Goal: Check status: Check status

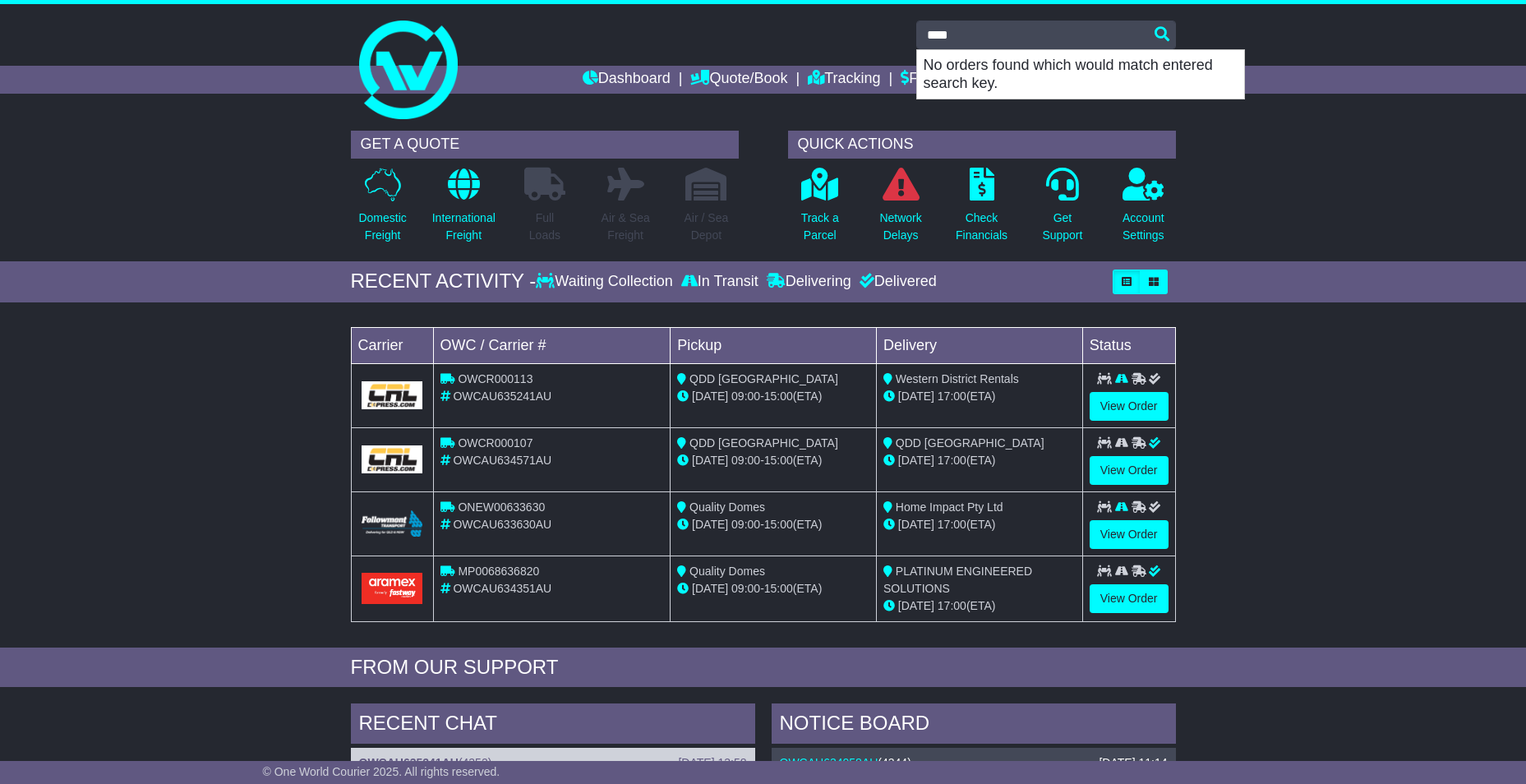
click at [771, 32] on div "**** No orders found which would match entered search key." at bounding box center [763, 35] width 841 height 29
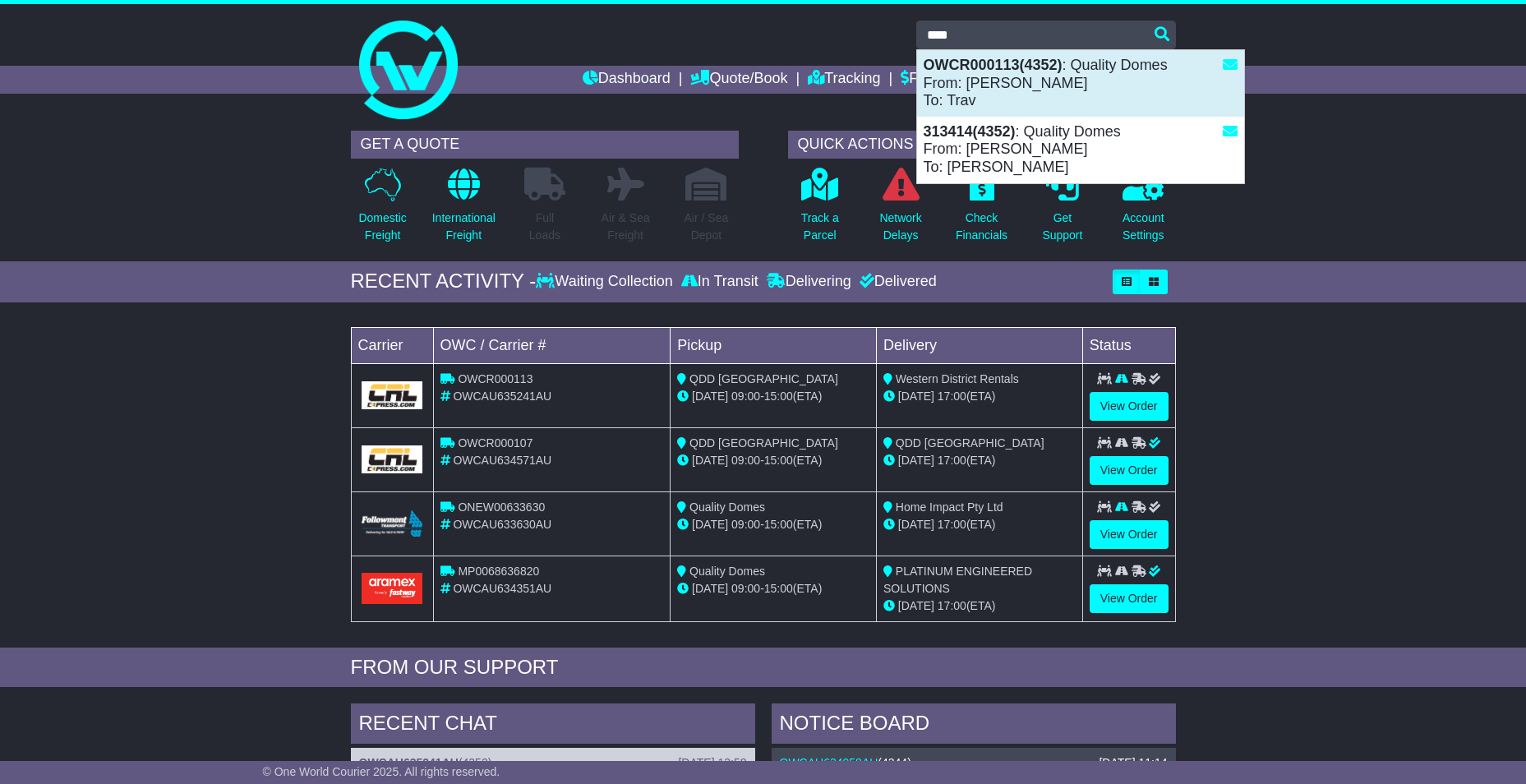
click at [993, 73] on strong "OWCR000113(4352)" at bounding box center [993, 64] width 139 height 16
type input "**********"
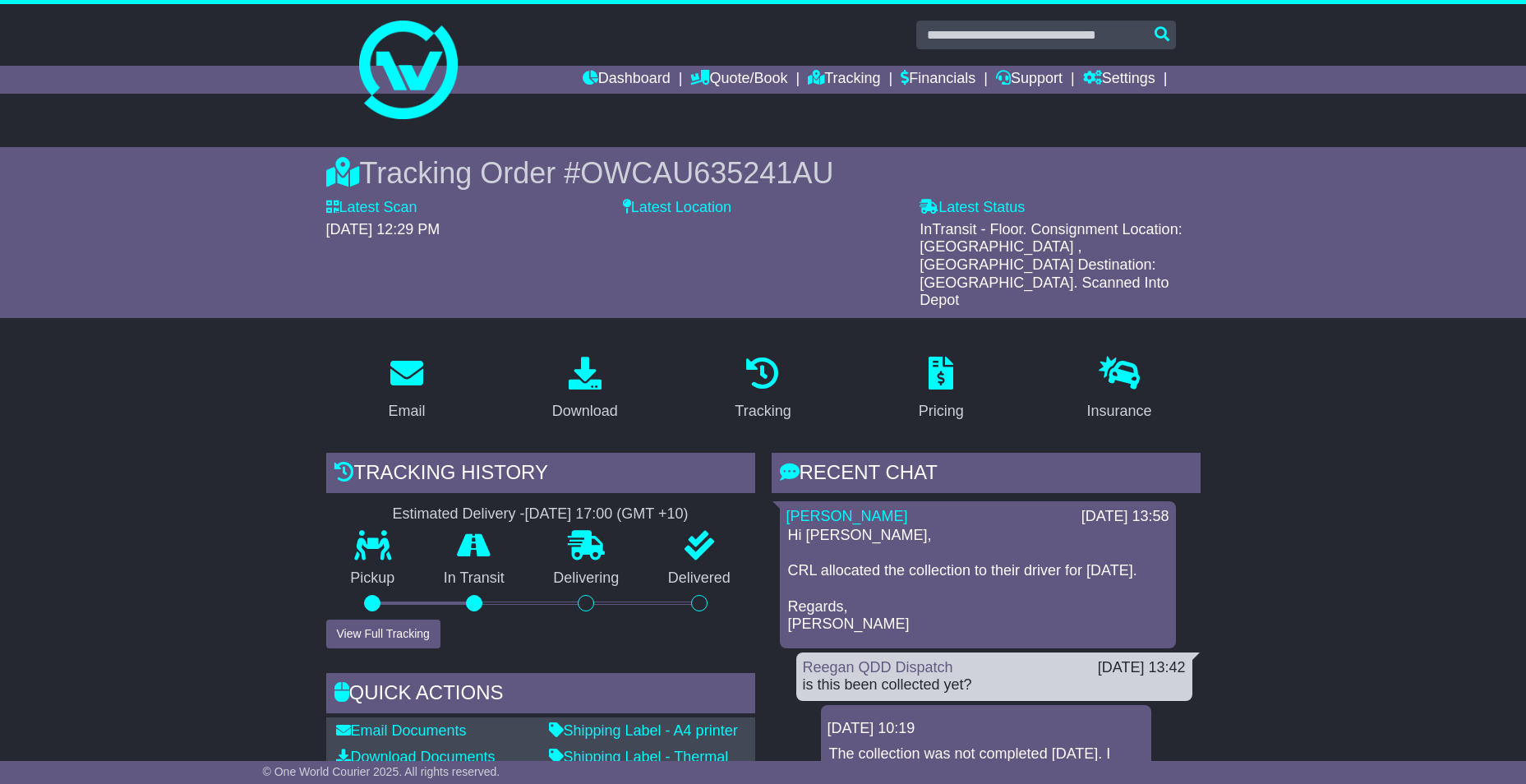
scroll to position [82, 0]
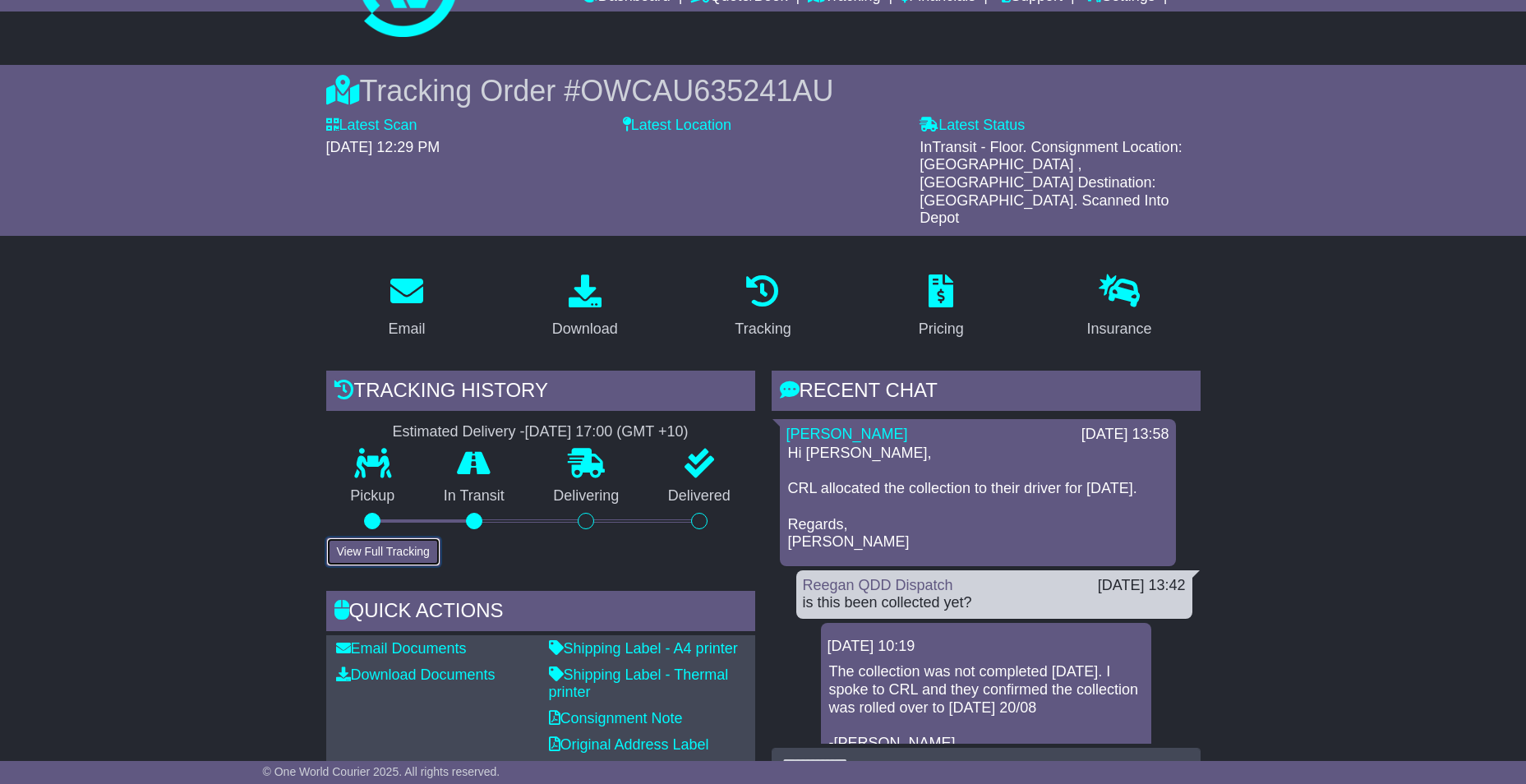
click at [380, 538] on button "View Full Tracking" at bounding box center [382, 552] width 114 height 29
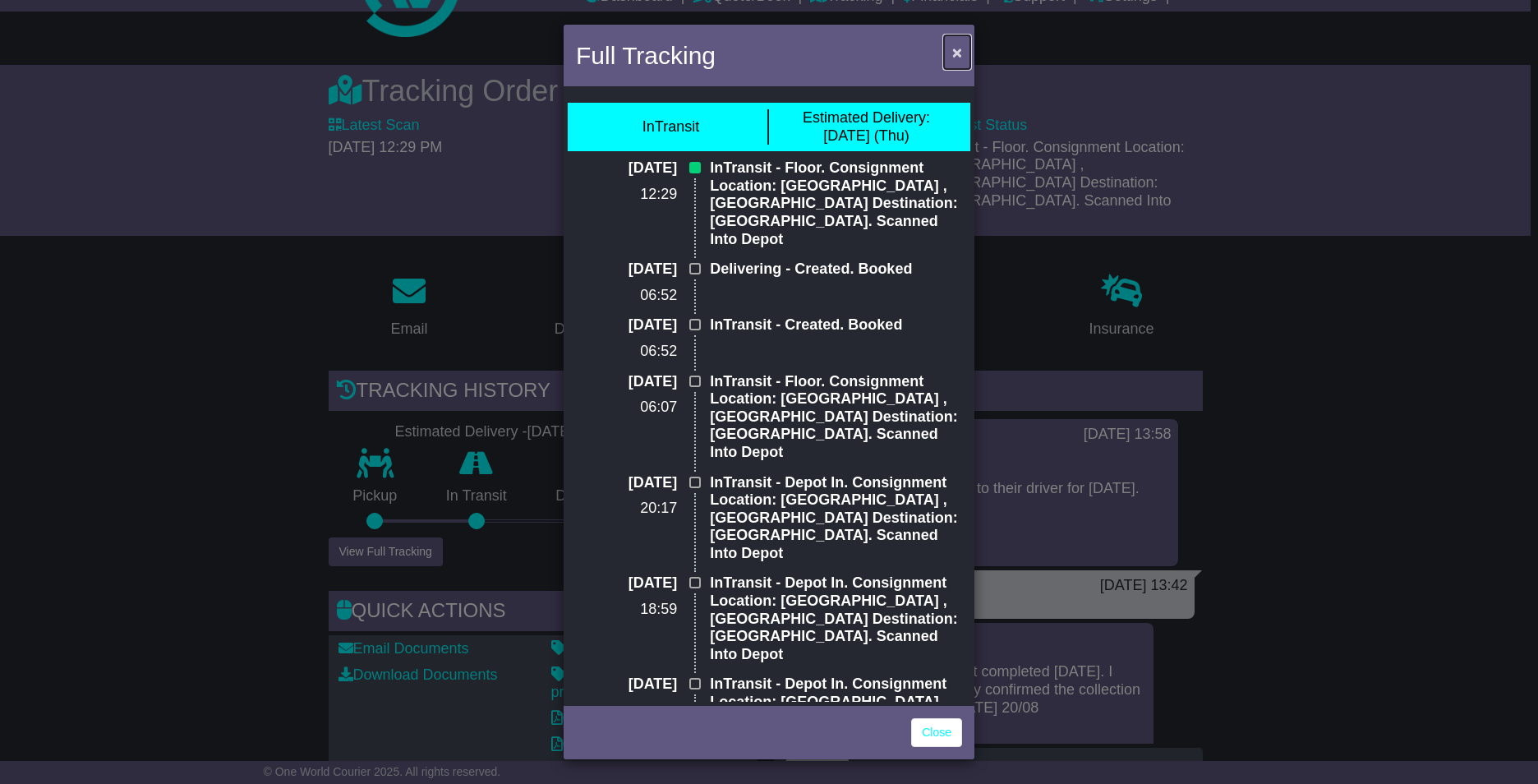
click at [957, 54] on span "×" at bounding box center [957, 52] width 10 height 19
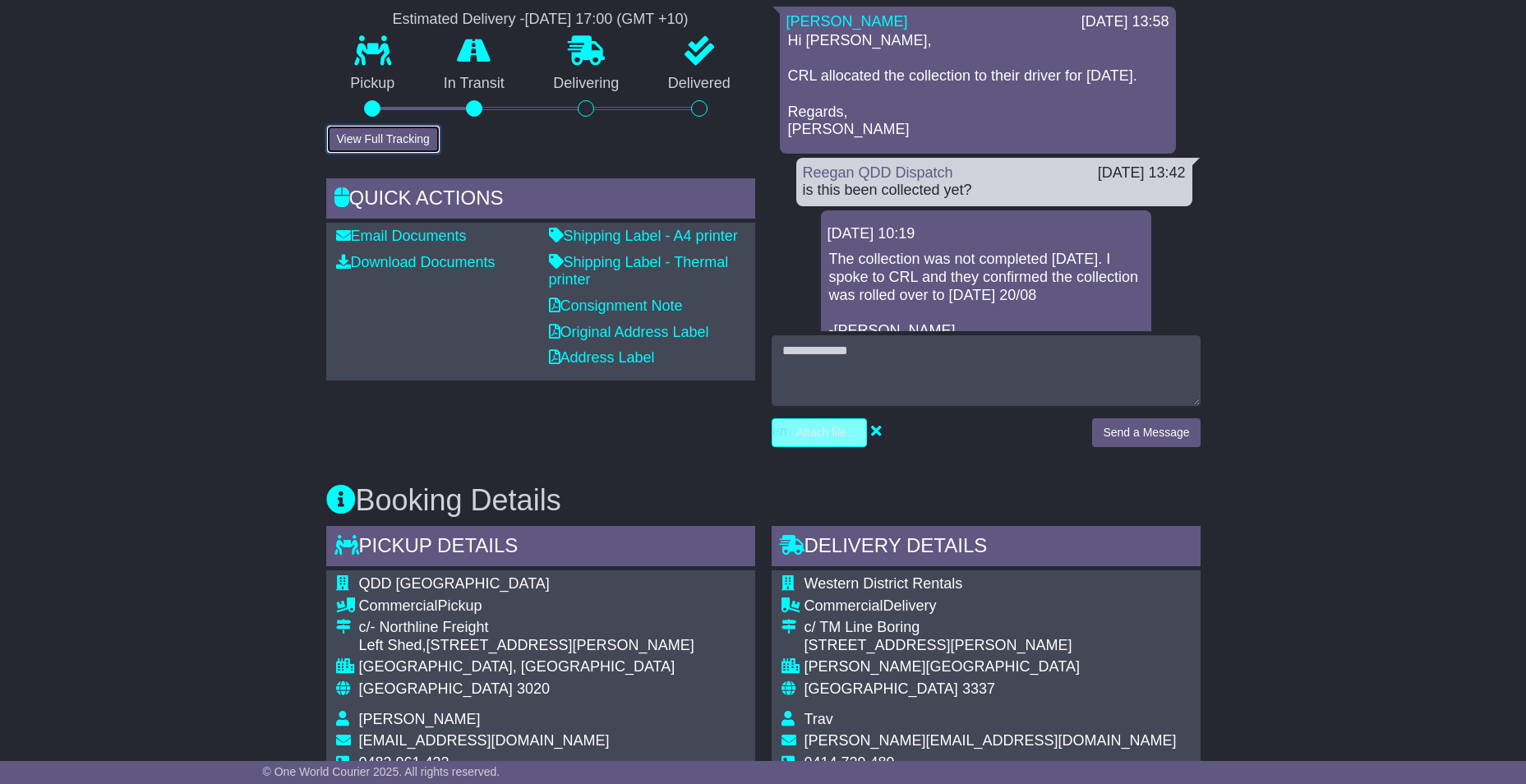
scroll to position [575, 0]
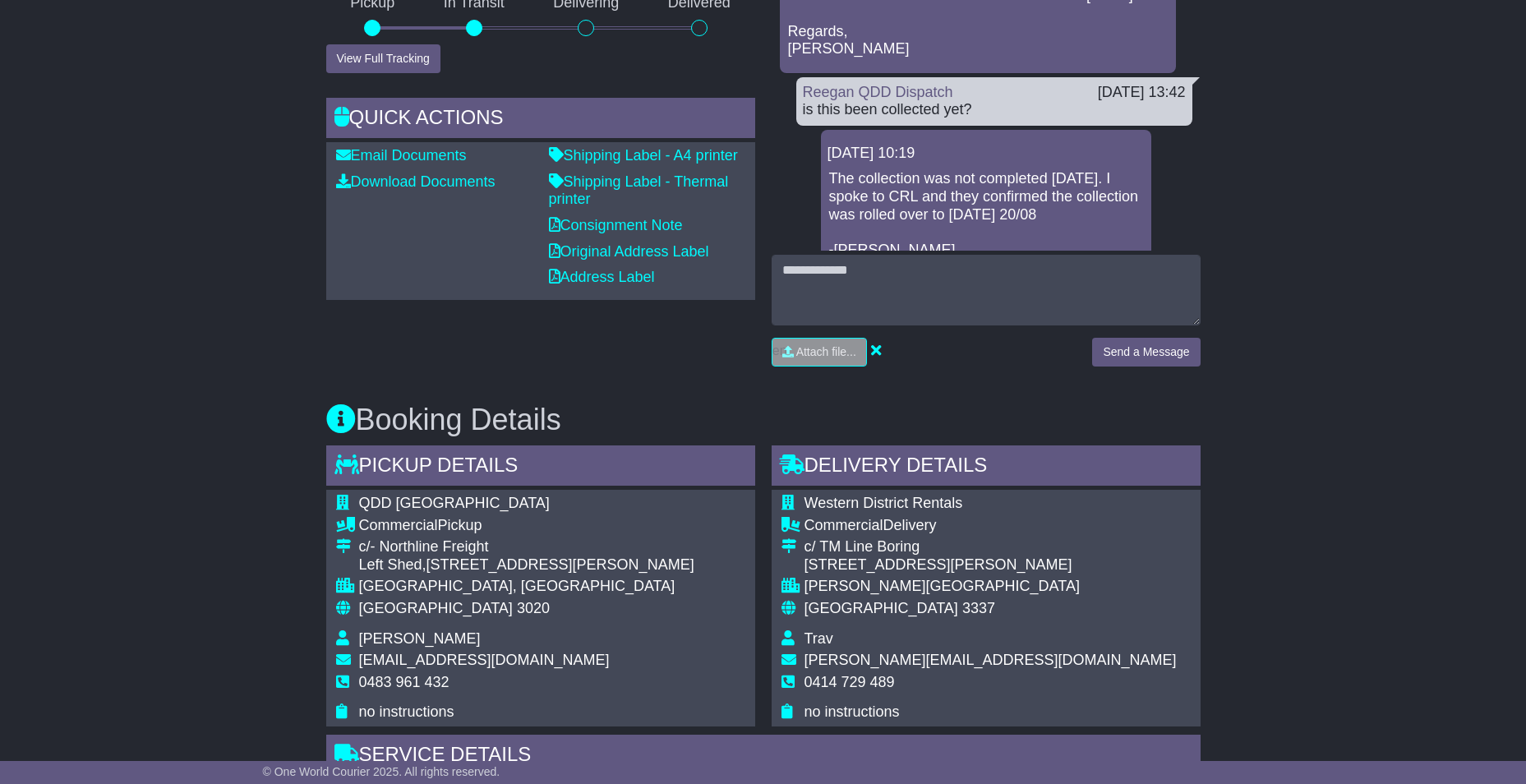
click at [842, 673] on span "0414 729 489" at bounding box center [849, 681] width 90 height 16
copy tbody "0414 729 489"
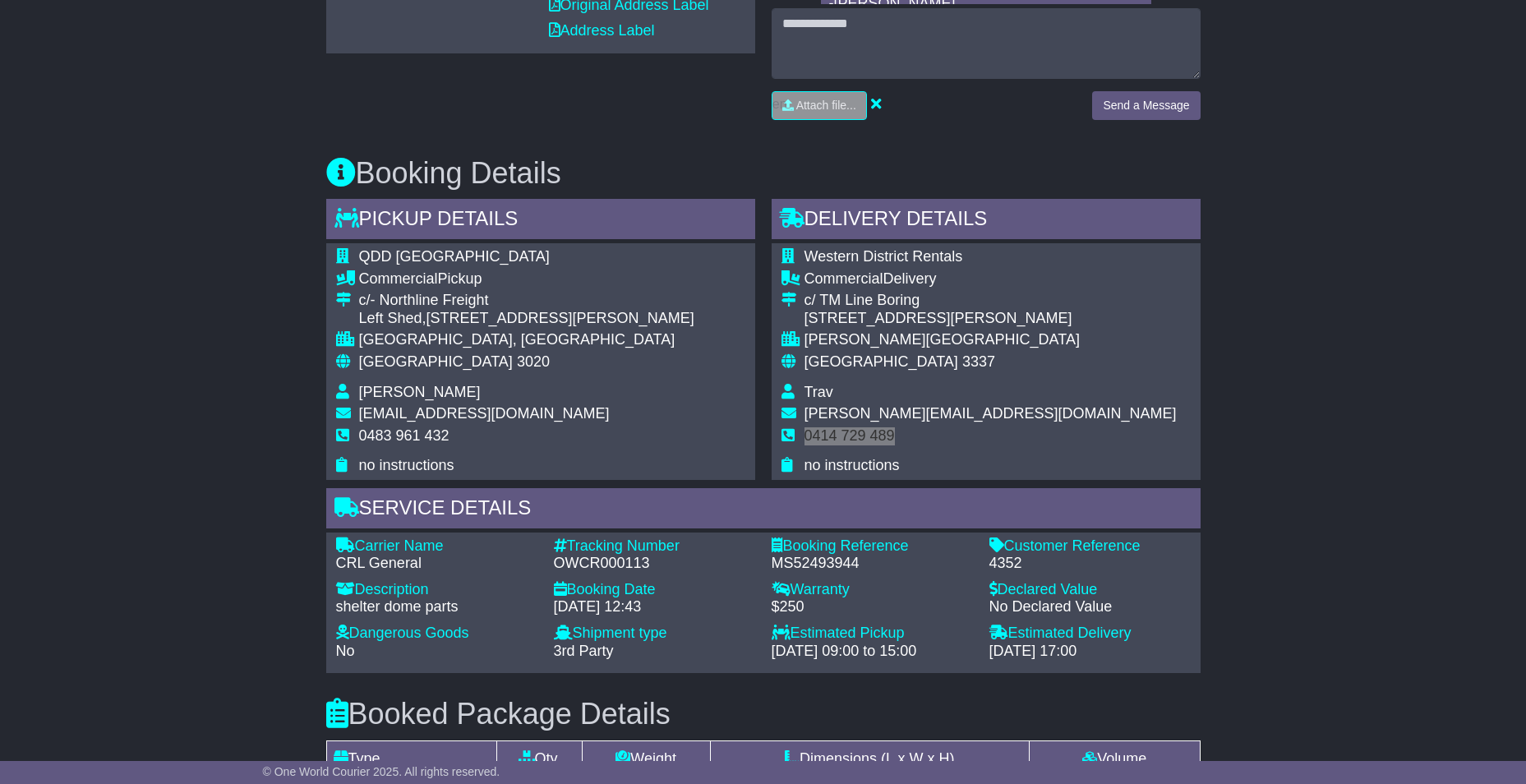
scroll to position [82, 0]
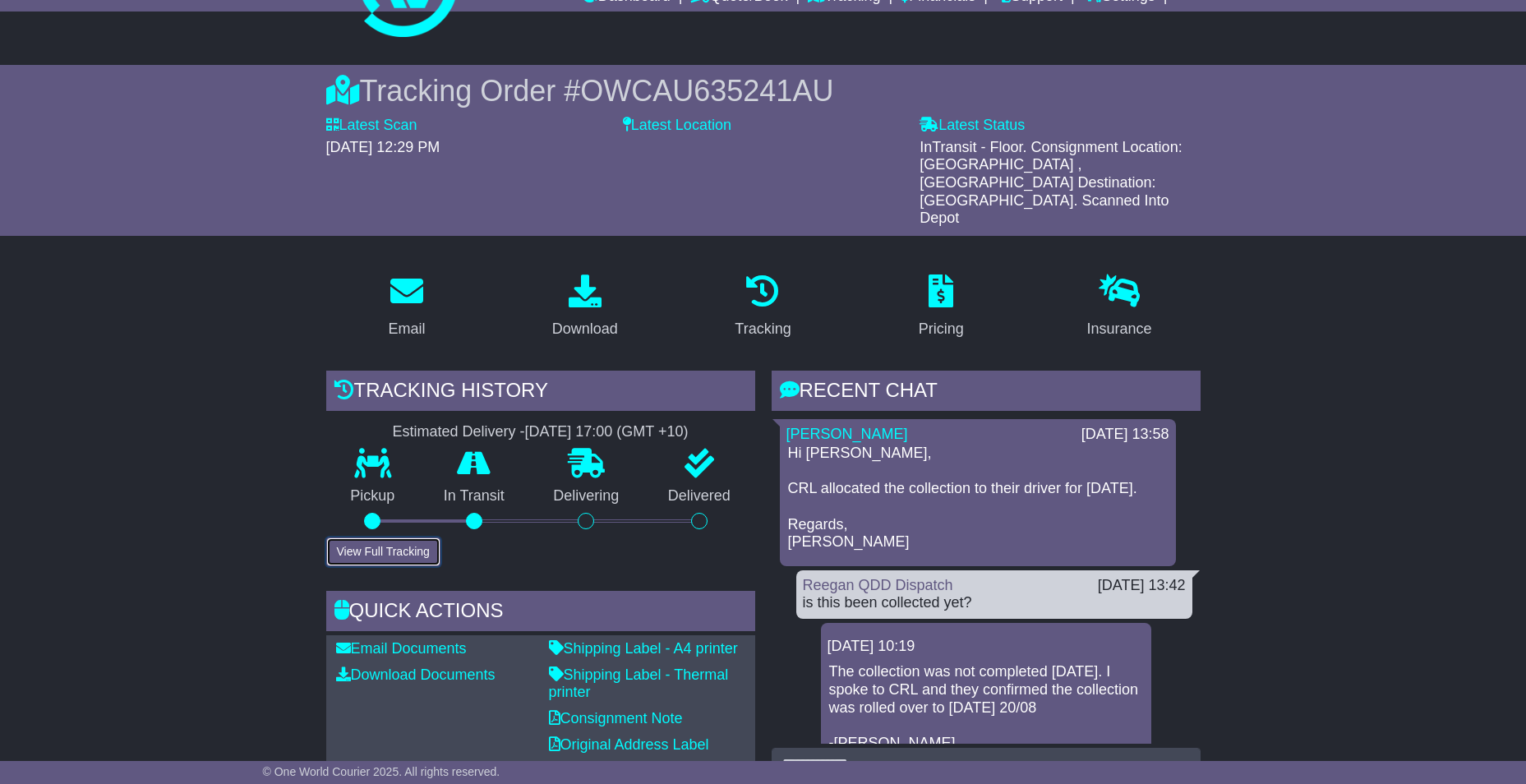
click at [407, 538] on button "View Full Tracking" at bounding box center [382, 552] width 114 height 29
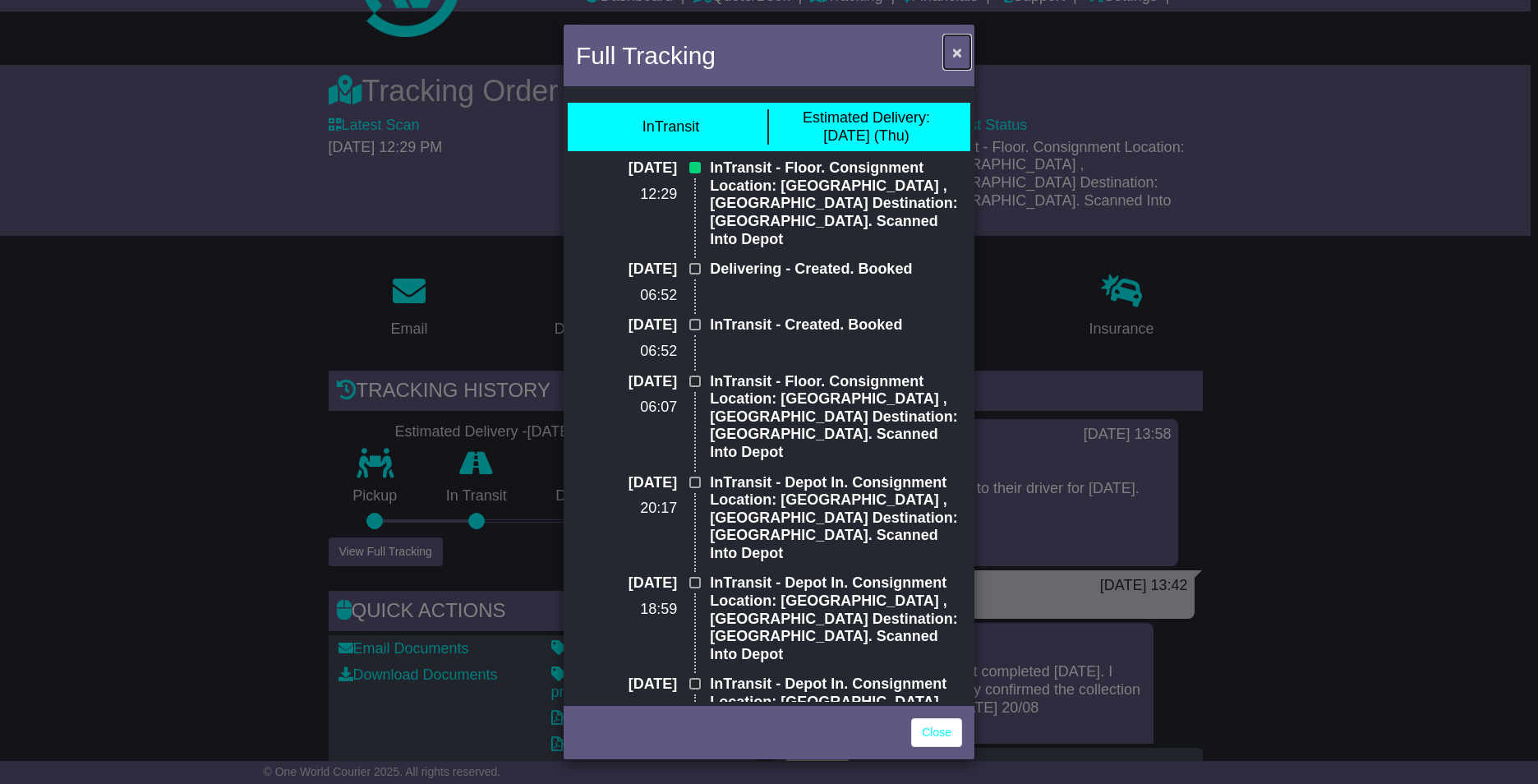
click at [958, 49] on span "×" at bounding box center [957, 52] width 10 height 19
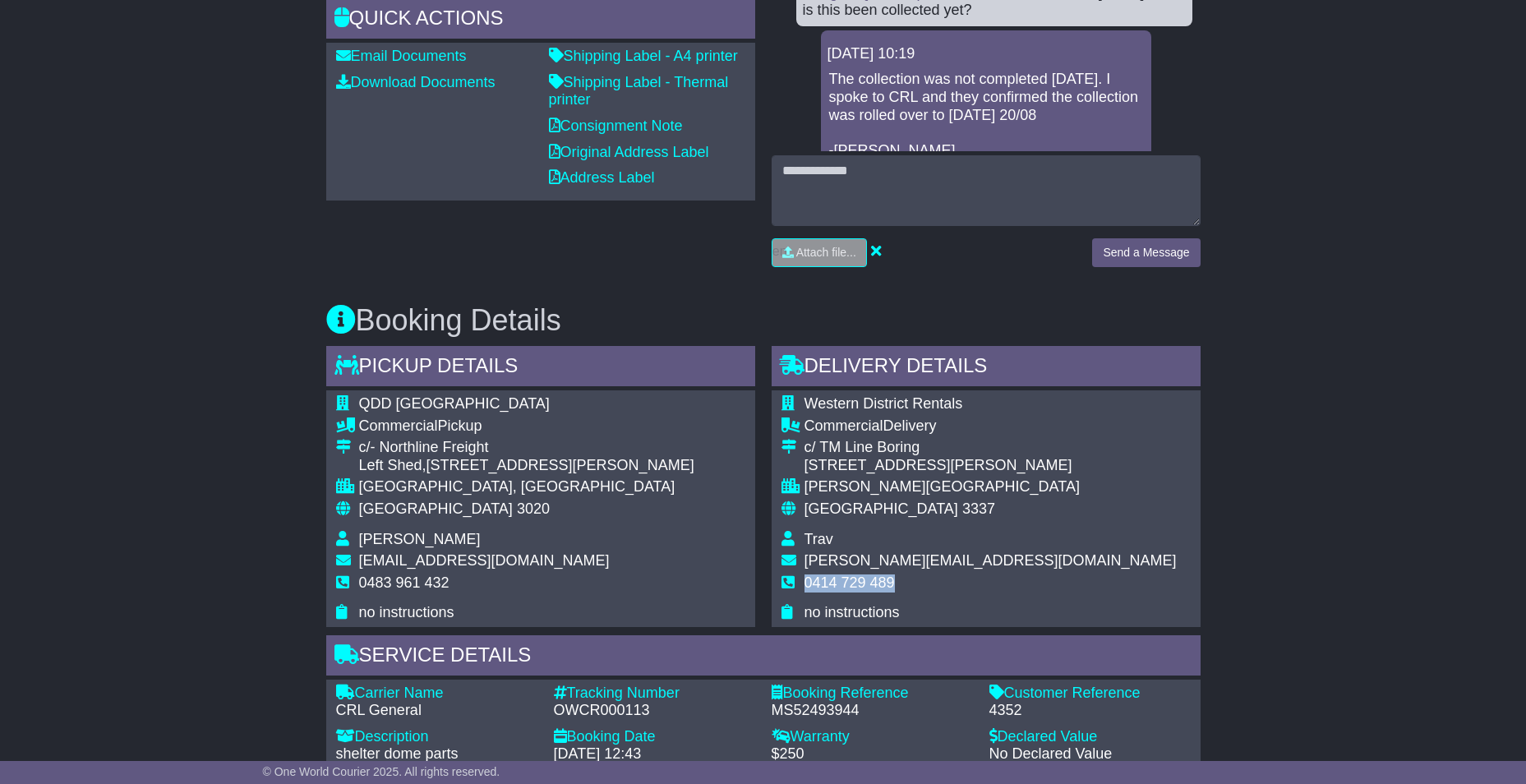
scroll to position [246, 0]
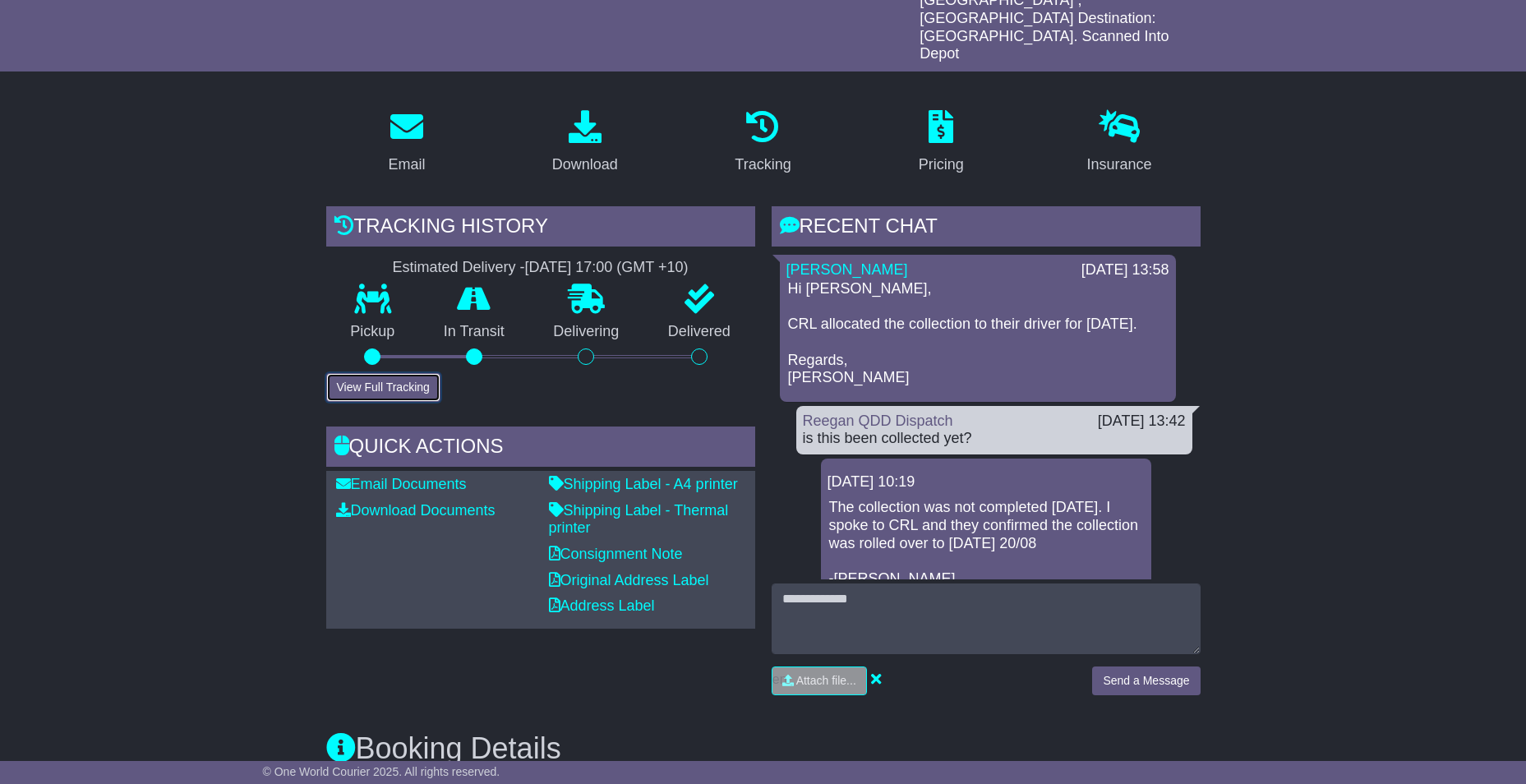
click at [382, 373] on button "View Full Tracking" at bounding box center [382, 387] width 114 height 29
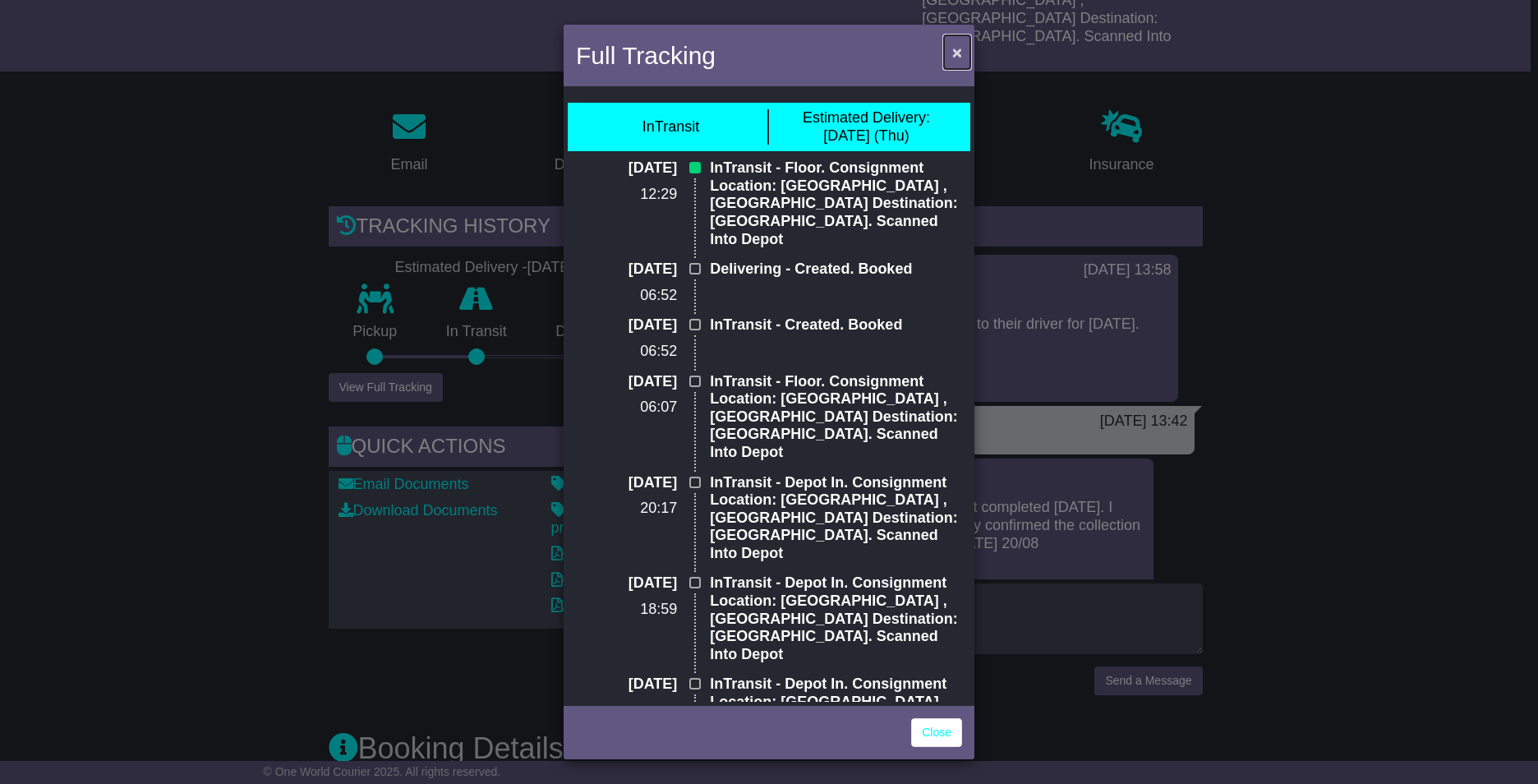
click at [956, 51] on span "×" at bounding box center [957, 52] width 10 height 19
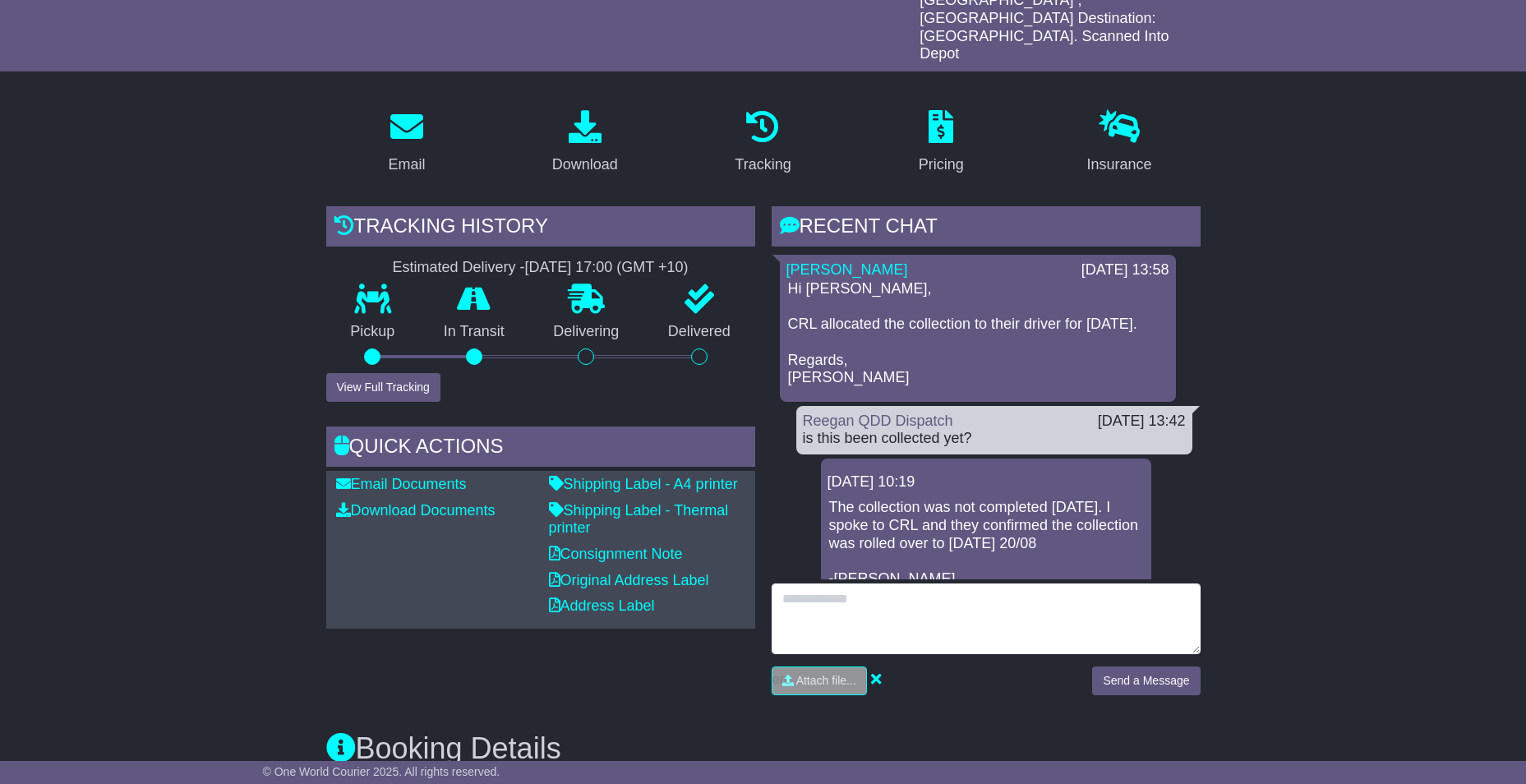
click at [852, 583] on textarea at bounding box center [986, 619] width 429 height 71
click at [977, 591] on textarea "**********" at bounding box center [986, 619] width 429 height 71
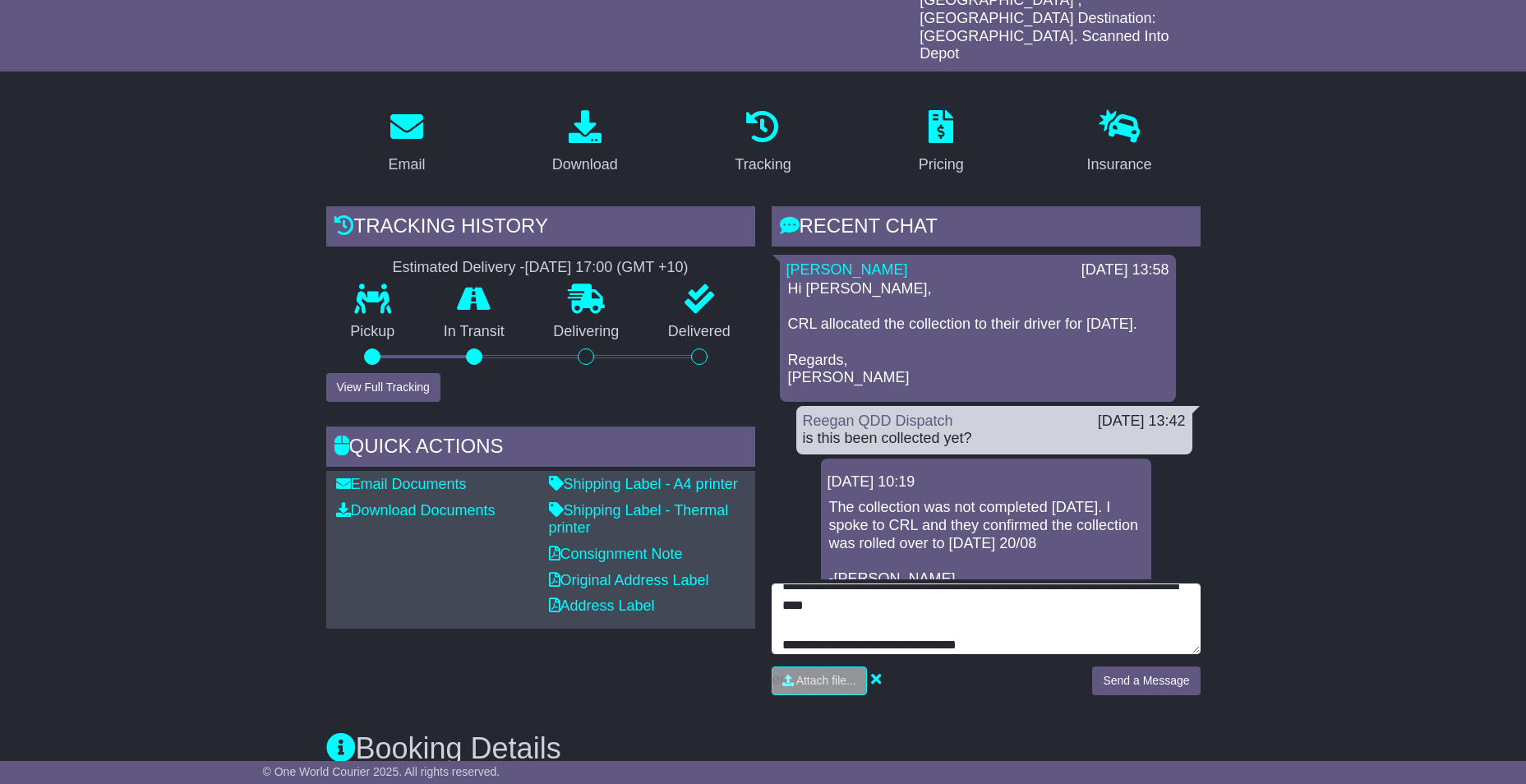
type textarea "**********"
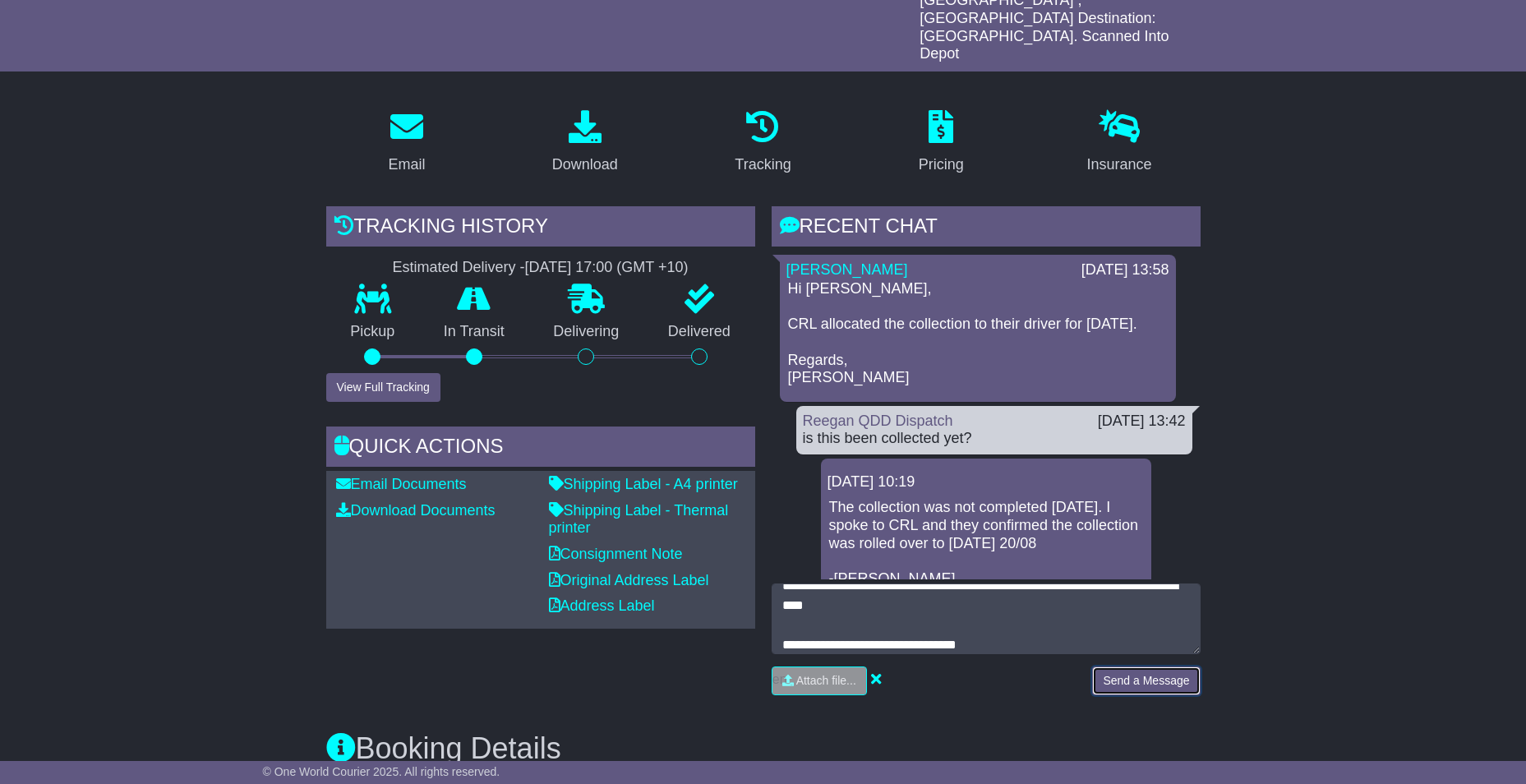
click at [1140, 667] on button "Send a Message" at bounding box center [1146, 681] width 108 height 29
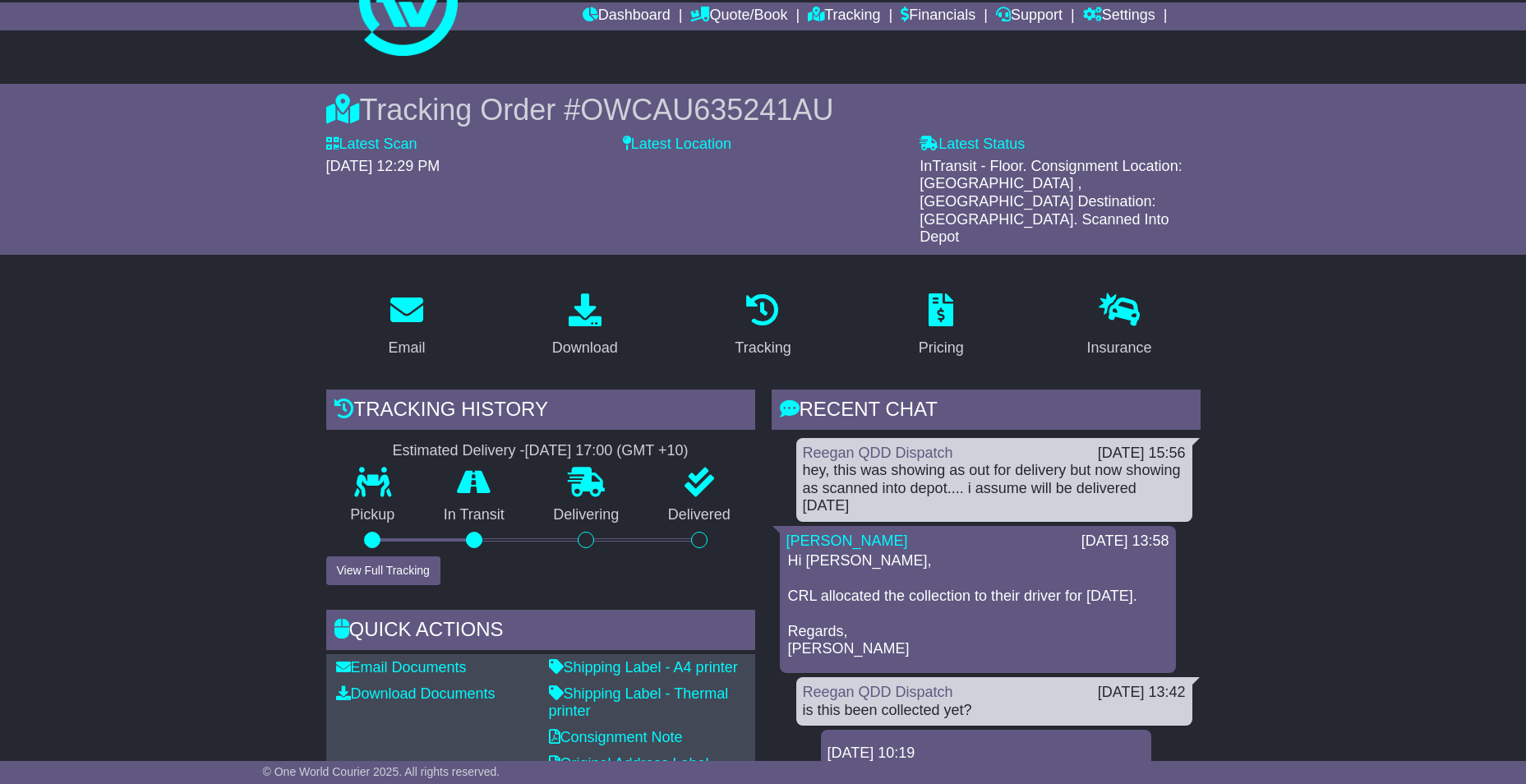
scroll to position [0, 0]
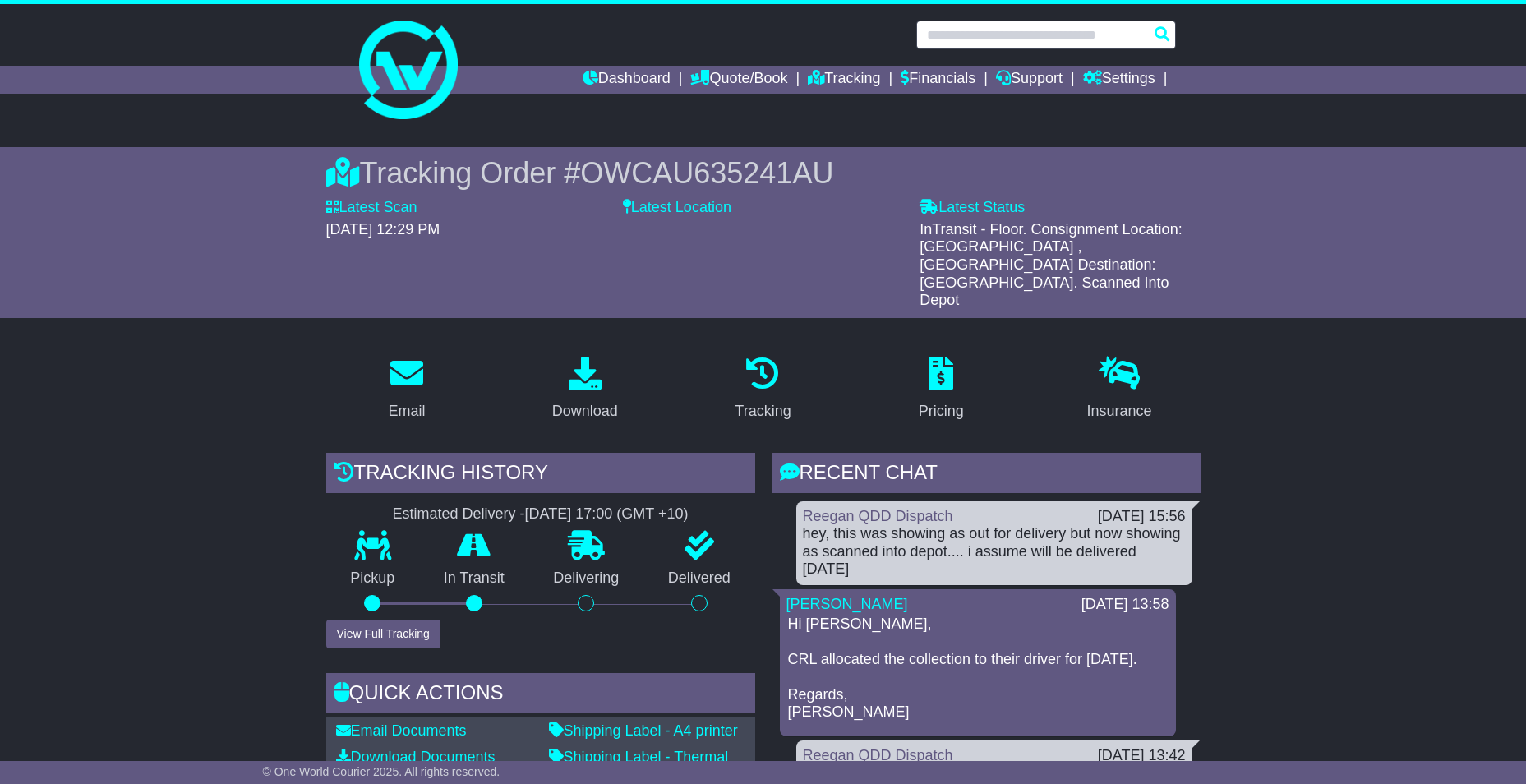
click at [1092, 35] on input "text" at bounding box center [1047, 35] width 260 height 29
type input "*"
